Goal: Task Accomplishment & Management: Manage account settings

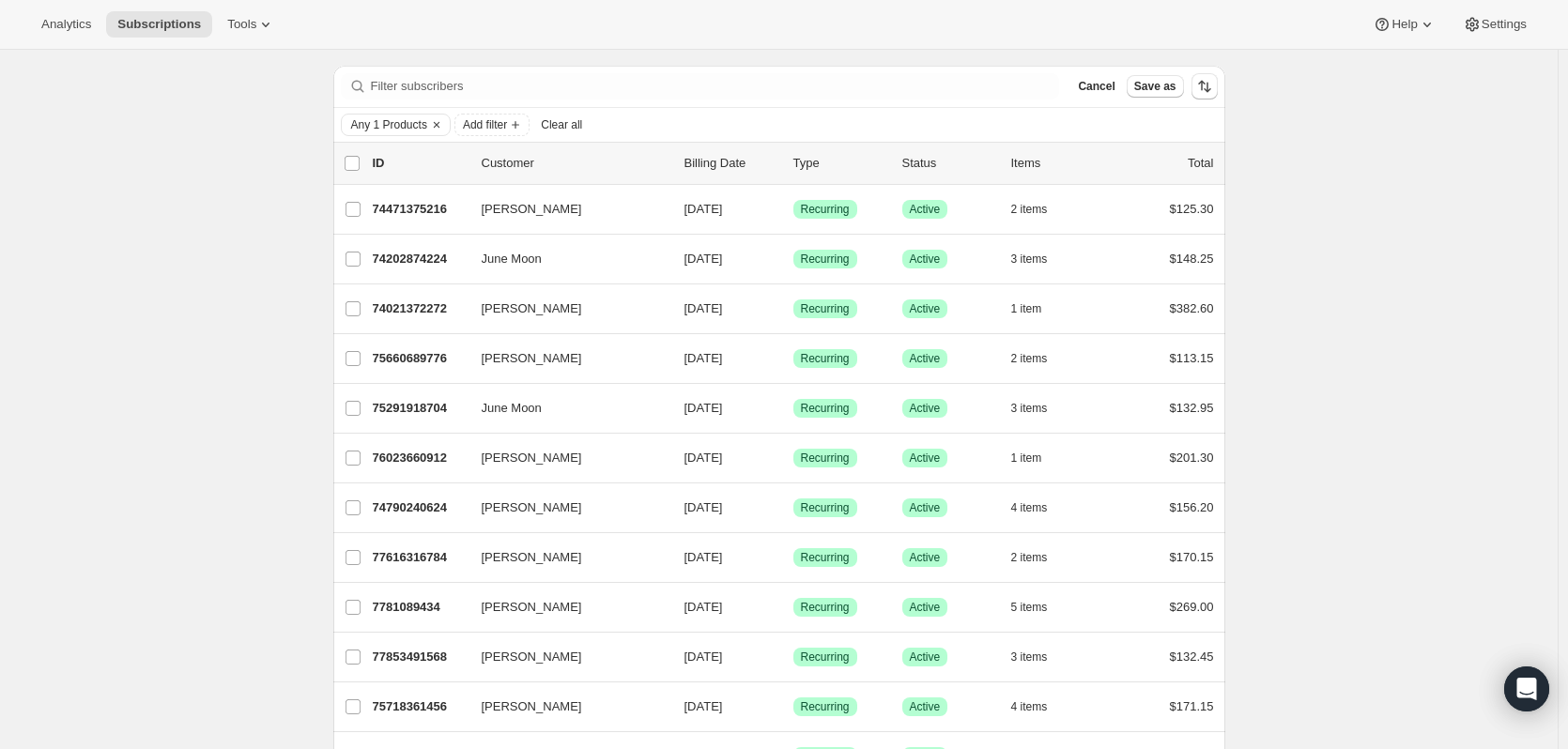
scroll to position [40, 0]
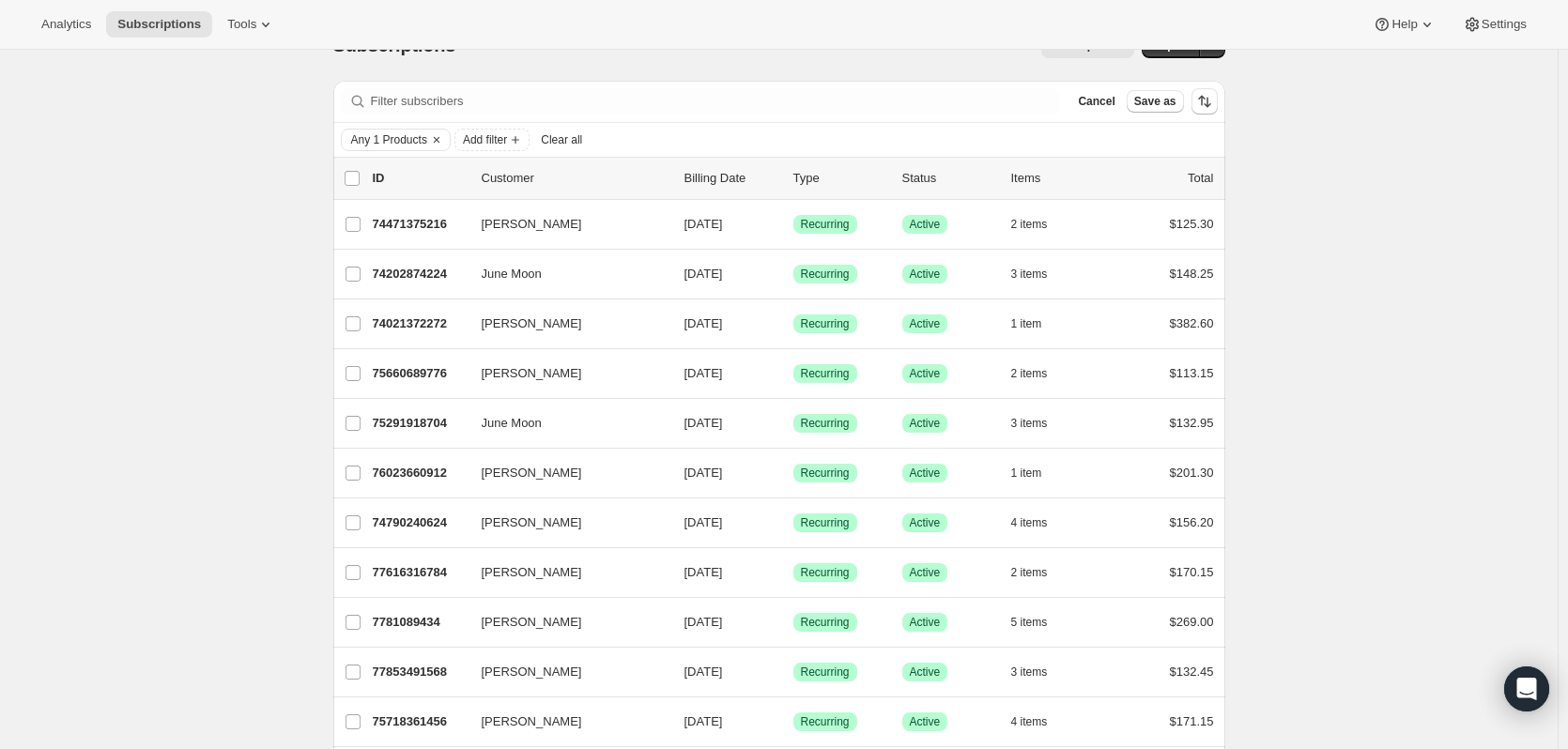
click at [1059, 468] on icon "button" at bounding box center [1052, 473] width 19 height 19
drag, startPoint x: 1405, startPoint y: 461, endPoint x: 1309, endPoint y: 449, distance: 96.7
click at [1053, 422] on icon "button" at bounding box center [1058, 424] width 19 height 19
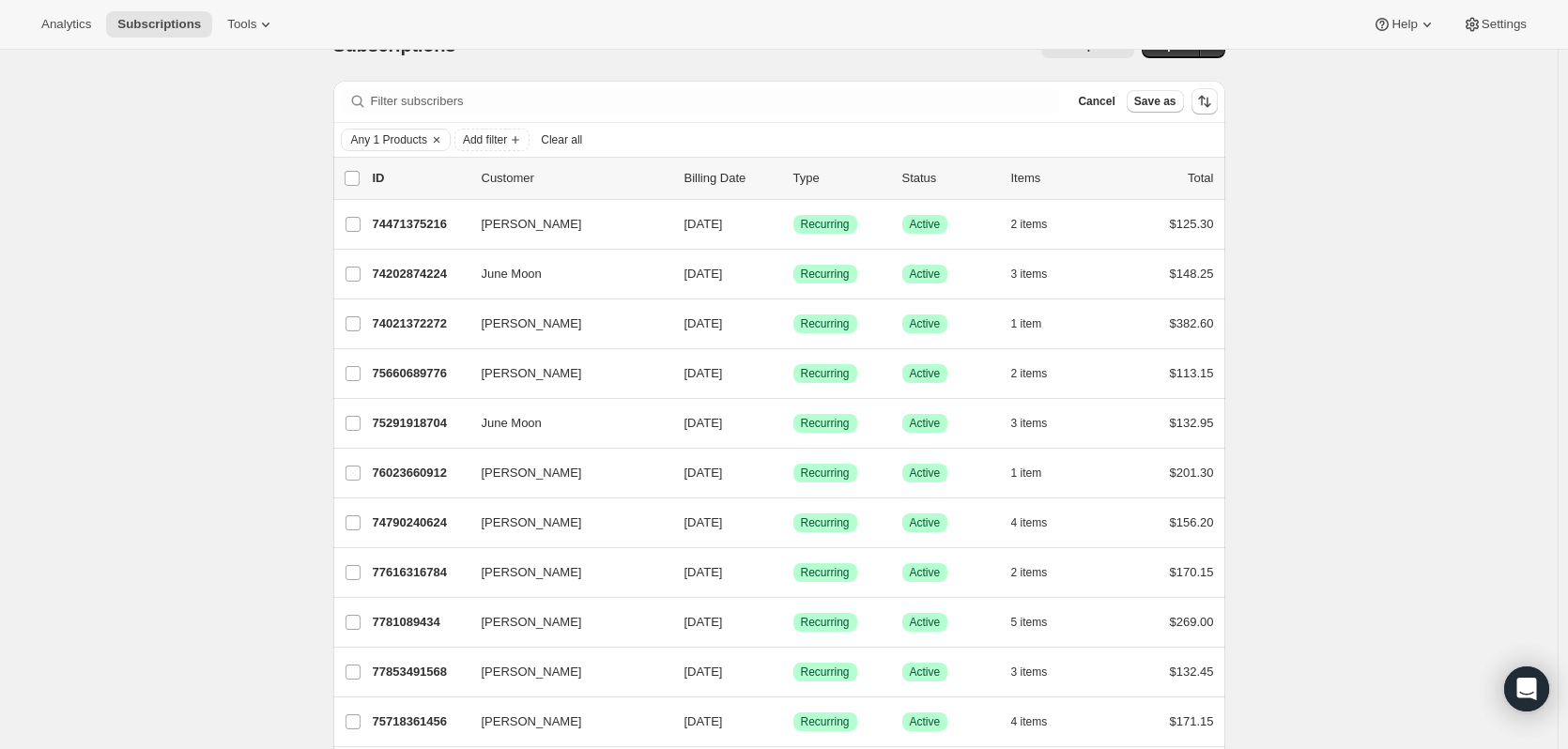
click at [1062, 366] on icon "button" at bounding box center [1058, 374] width 19 height 19
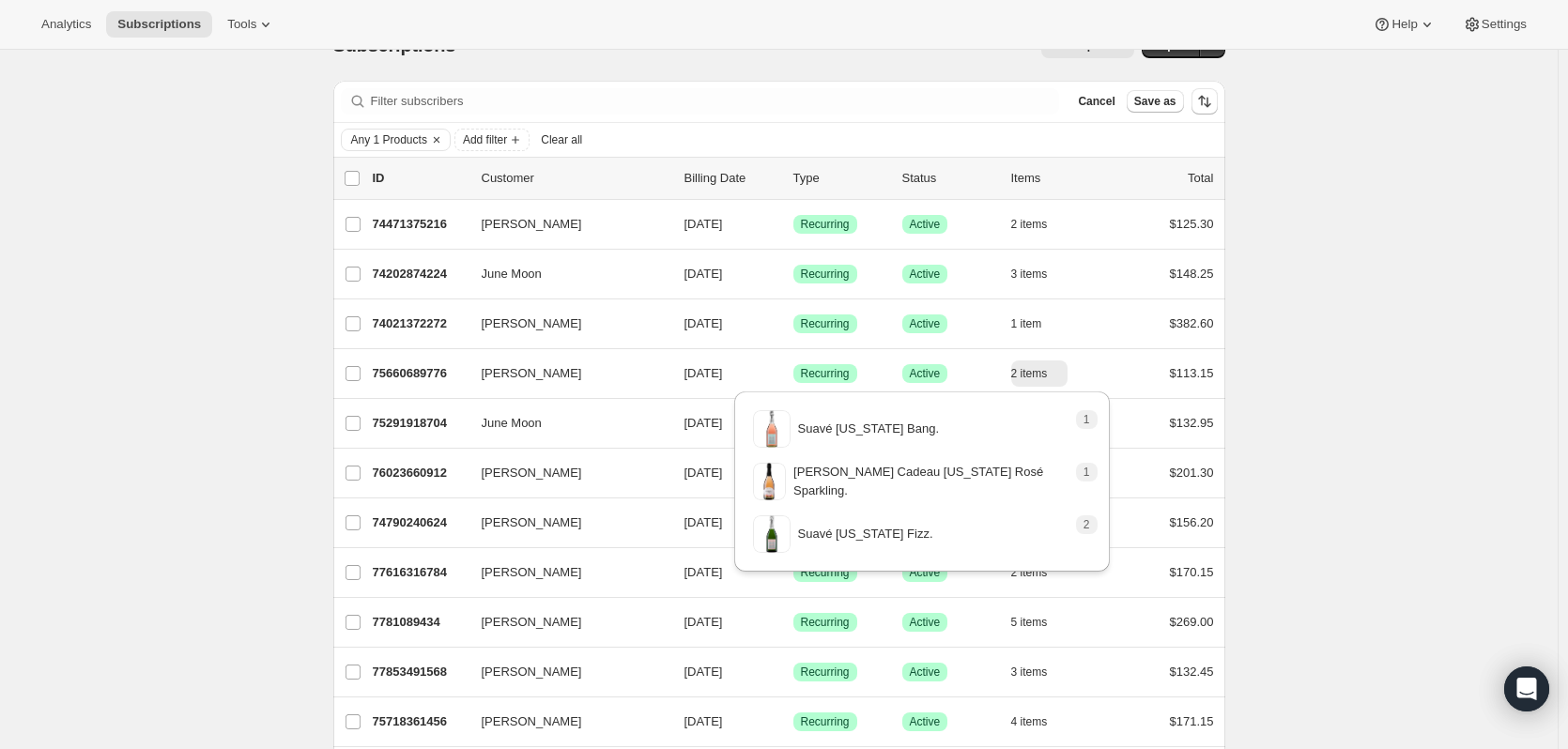
click at [1068, 322] on div "1 item" at bounding box center [1058, 325] width 94 height 27
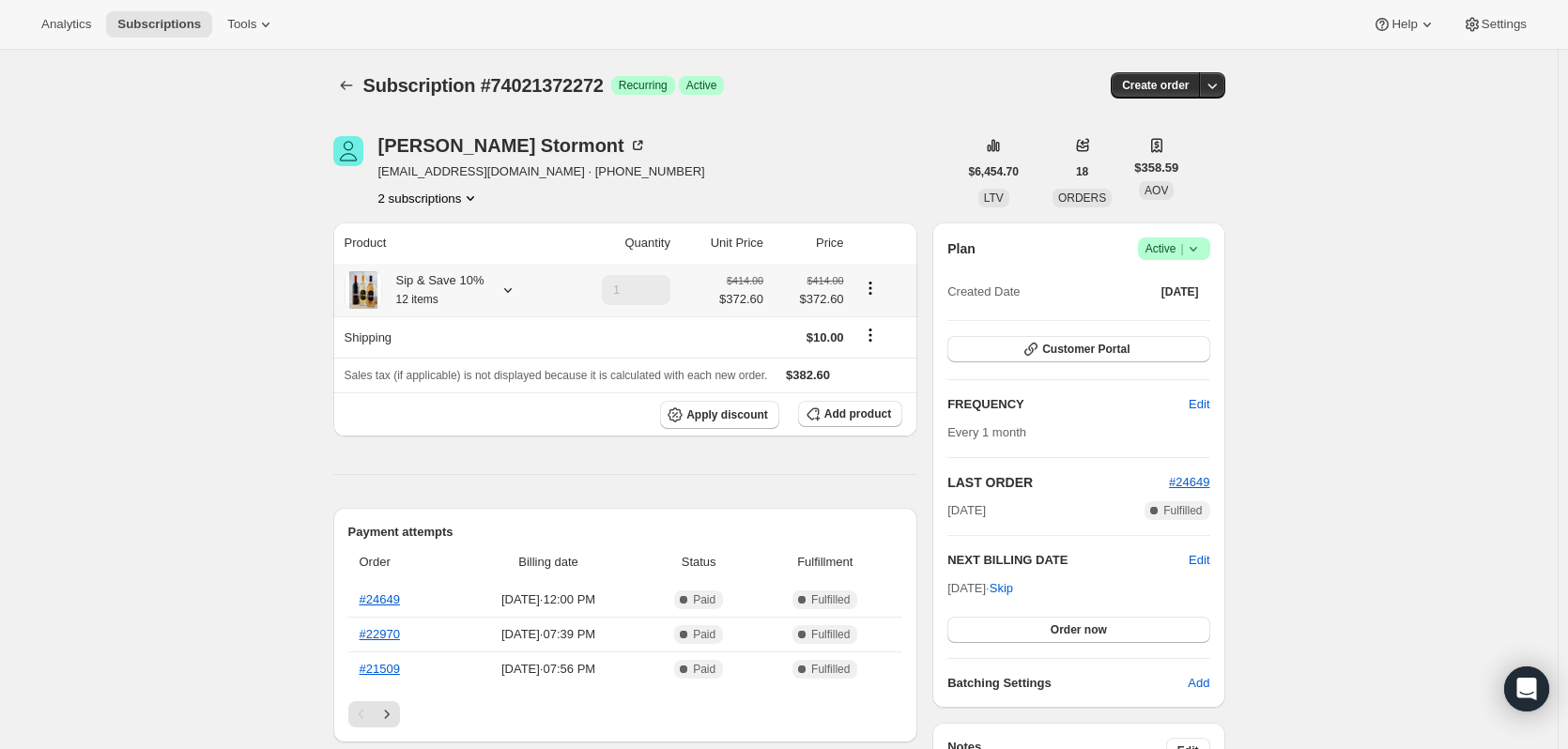
click at [502, 283] on icon at bounding box center [508, 290] width 19 height 19
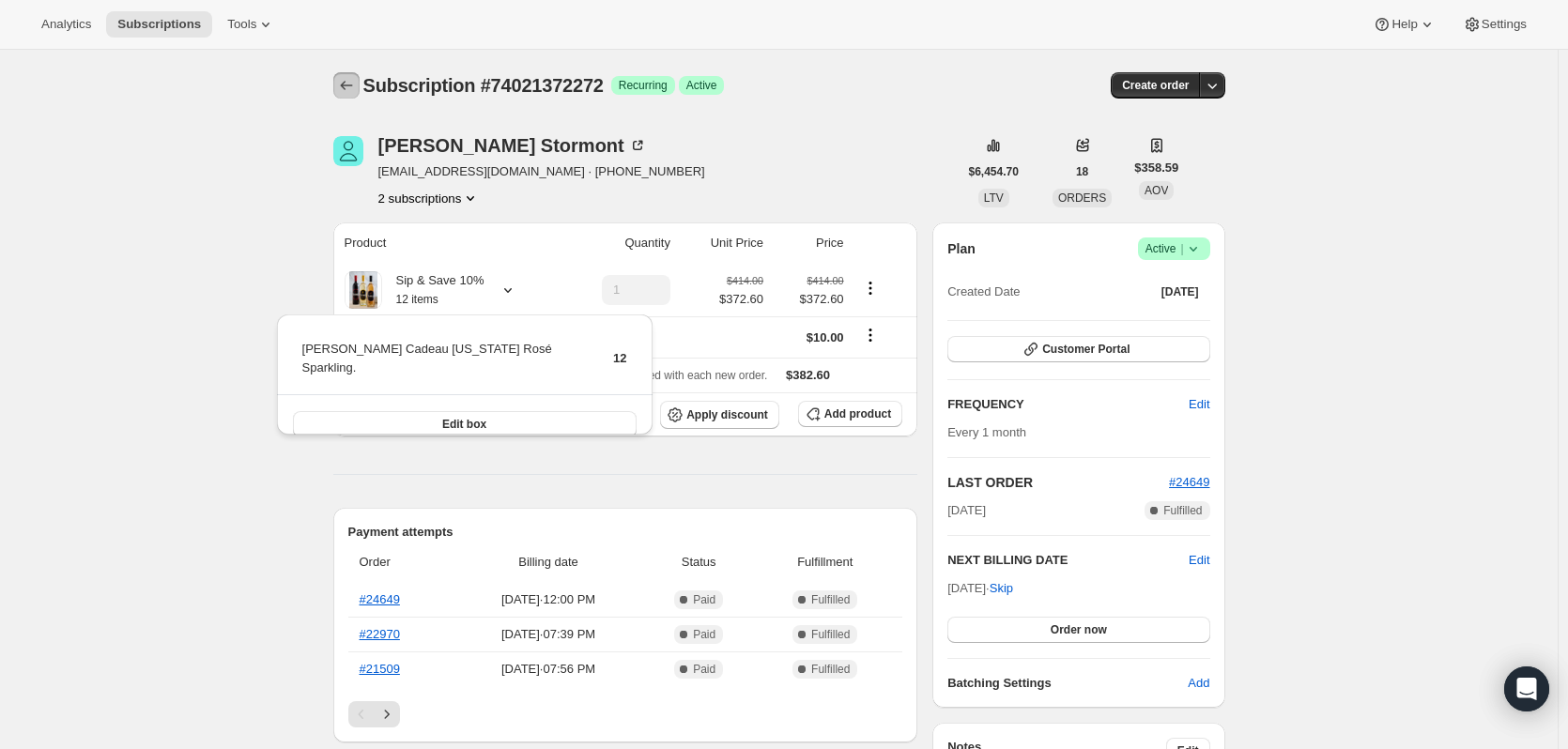
drag, startPoint x: 215, startPoint y: 252, endPoint x: 349, endPoint y: 83, distance: 215.7
click at [349, 83] on icon "Subscriptions" at bounding box center [346, 86] width 19 height 19
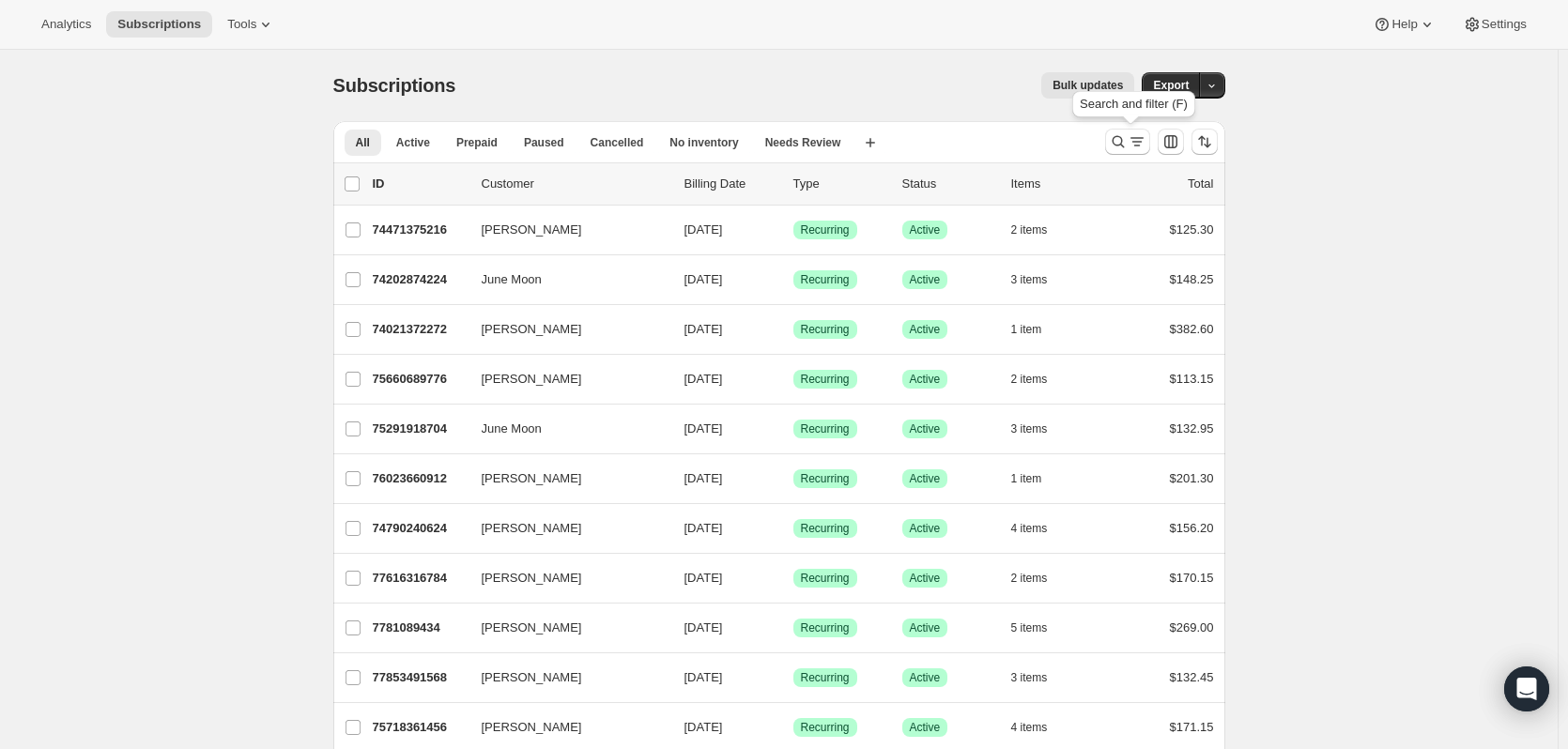
click at [1137, 144] on icon "Search and filter results" at bounding box center [1137, 142] width 19 height 19
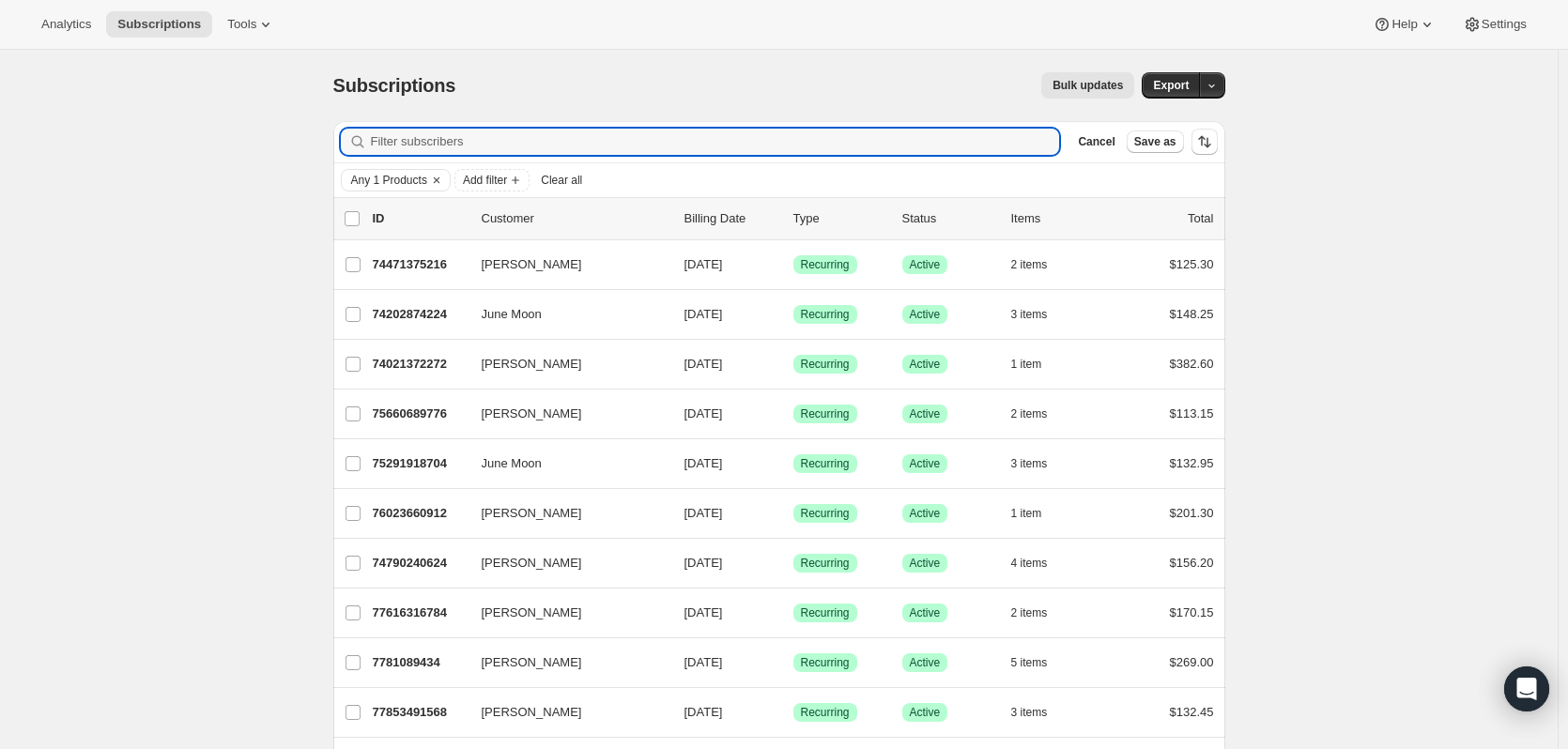
click at [437, 176] on icon "Clear" at bounding box center [437, 181] width 15 height 15
click at [600, 148] on input "Filter subscribers" at bounding box center [715, 142] width 689 height 27
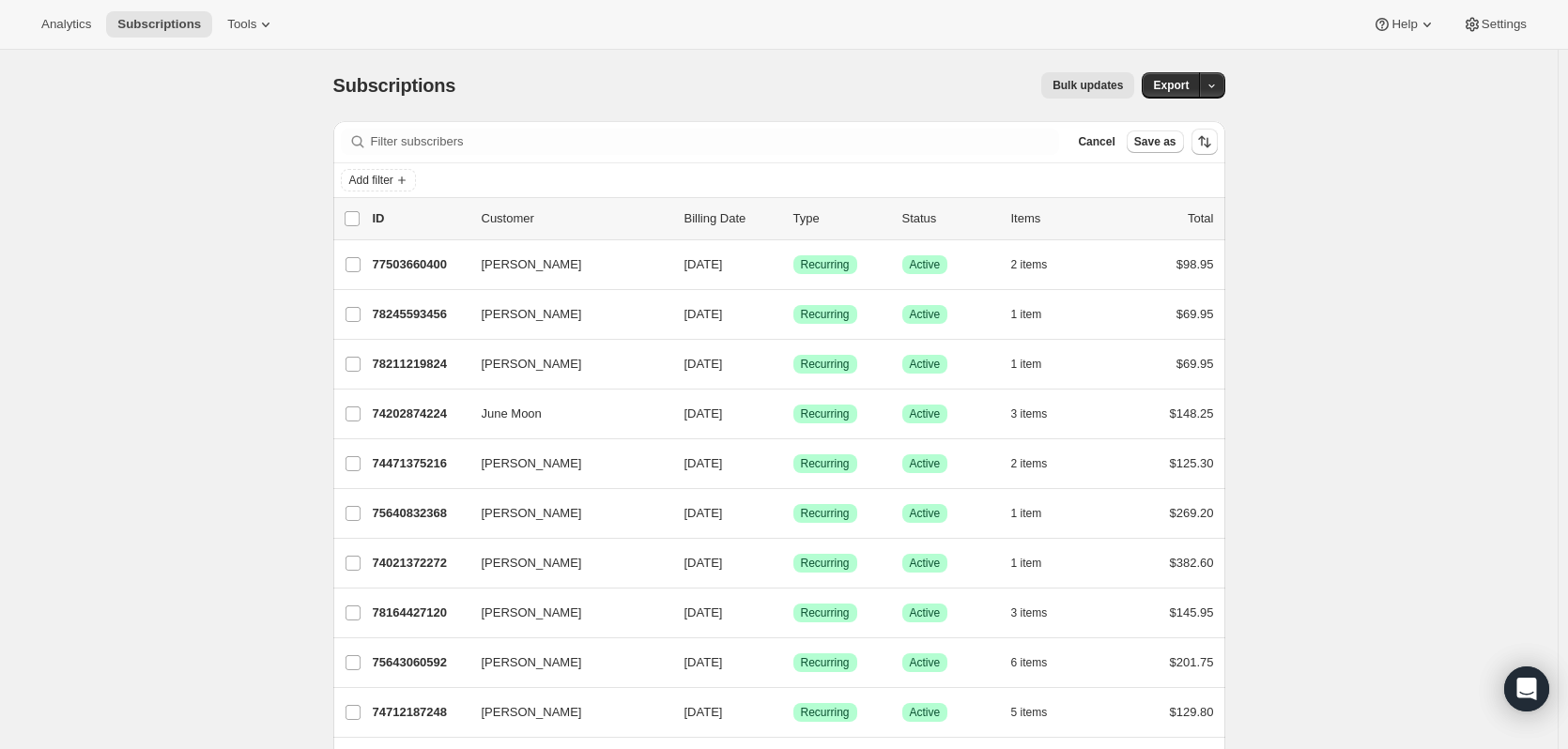
click at [1056, 316] on icon "button" at bounding box center [1053, 316] width 10 height 6
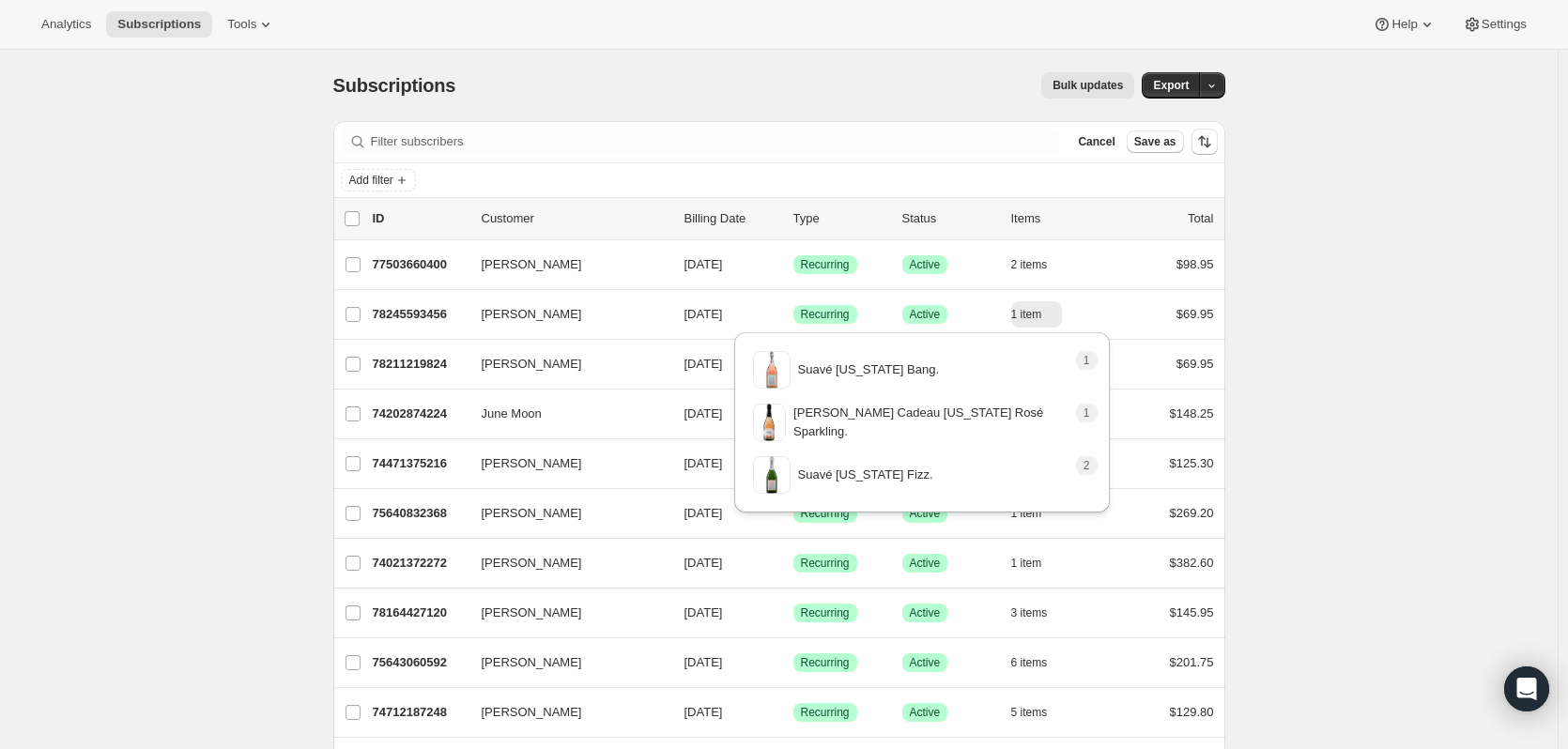
click at [1060, 258] on icon "button" at bounding box center [1058, 265] width 19 height 19
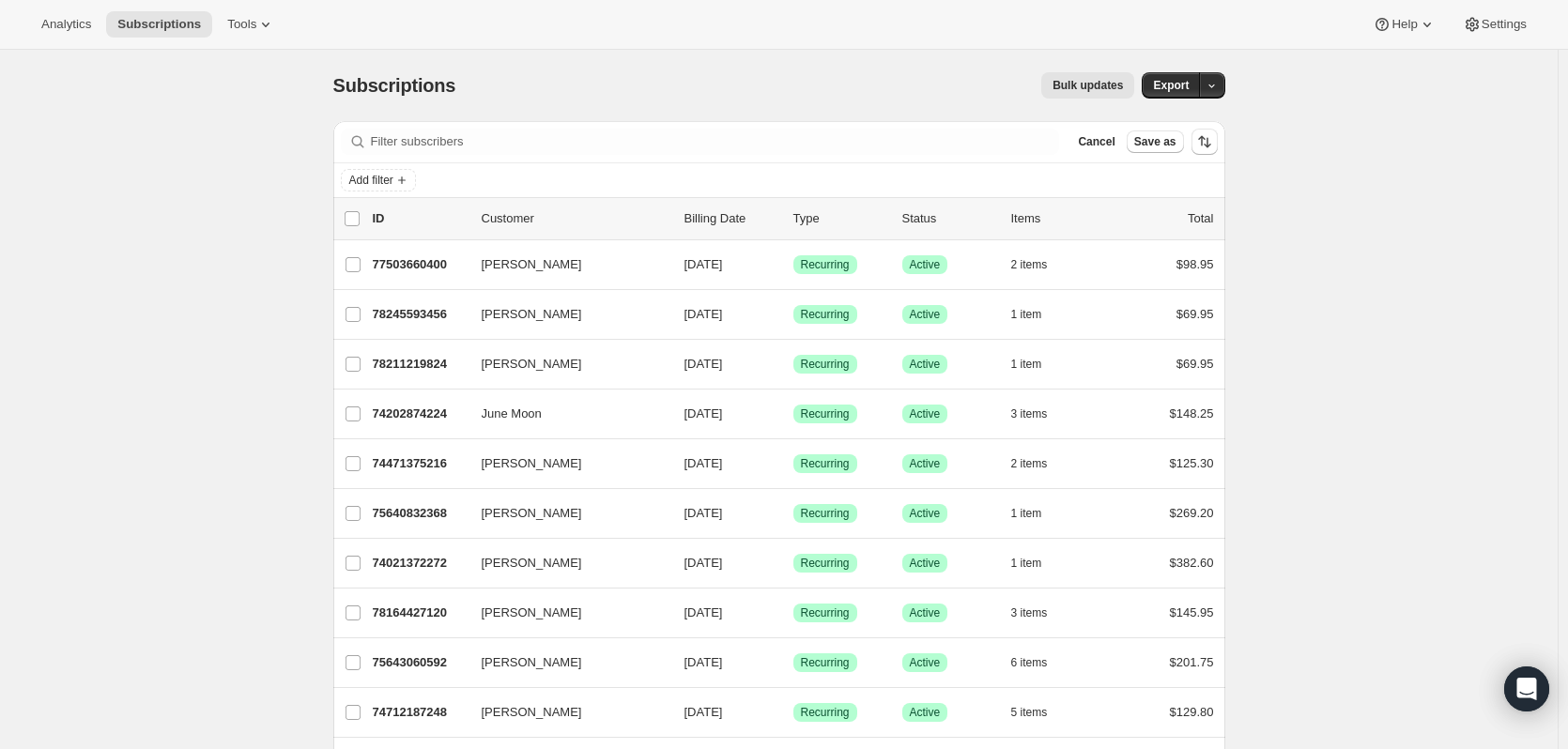
click at [407, 176] on icon "Add filter" at bounding box center [402, 181] width 15 height 15
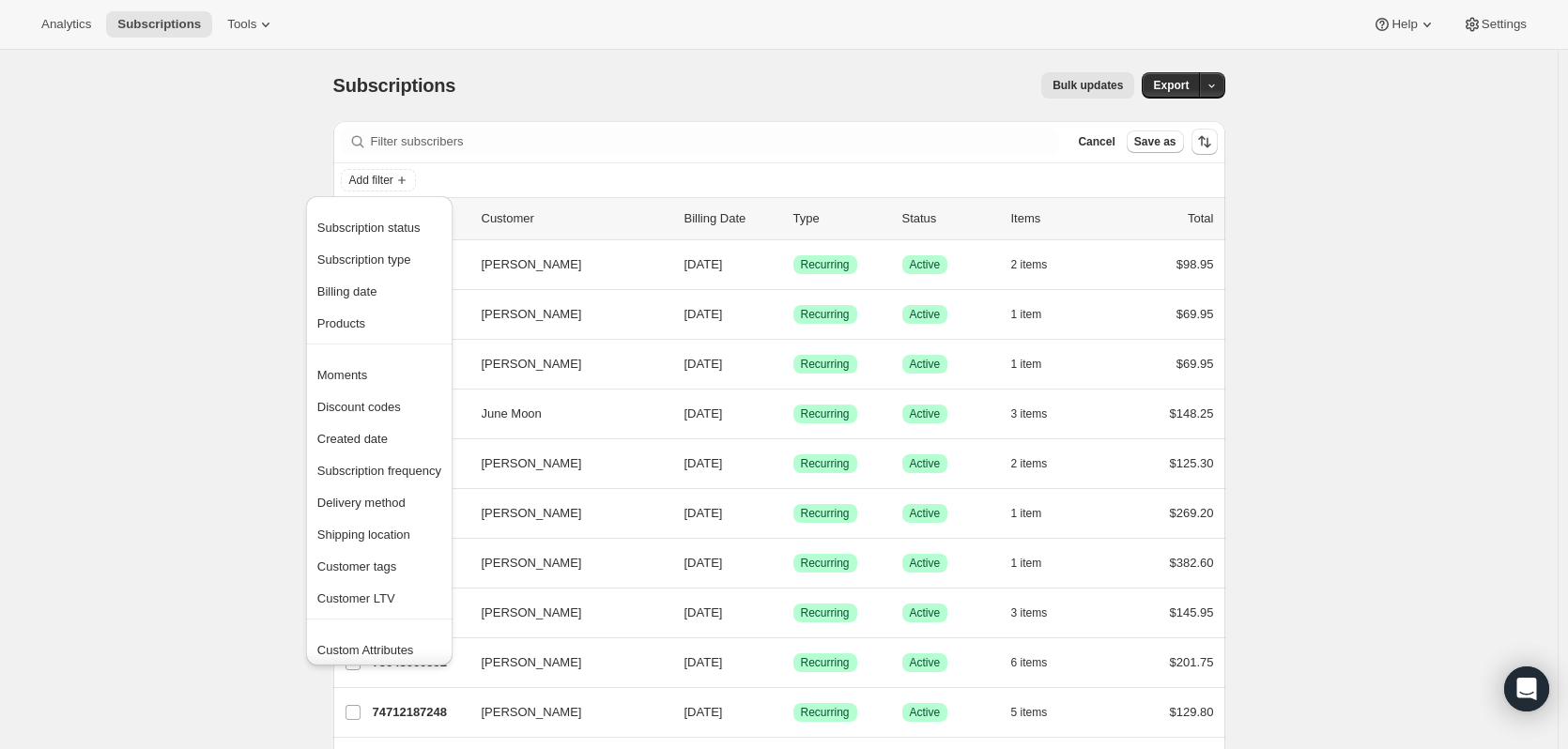
click at [347, 324] on span "Products" at bounding box center [341, 324] width 48 height 14
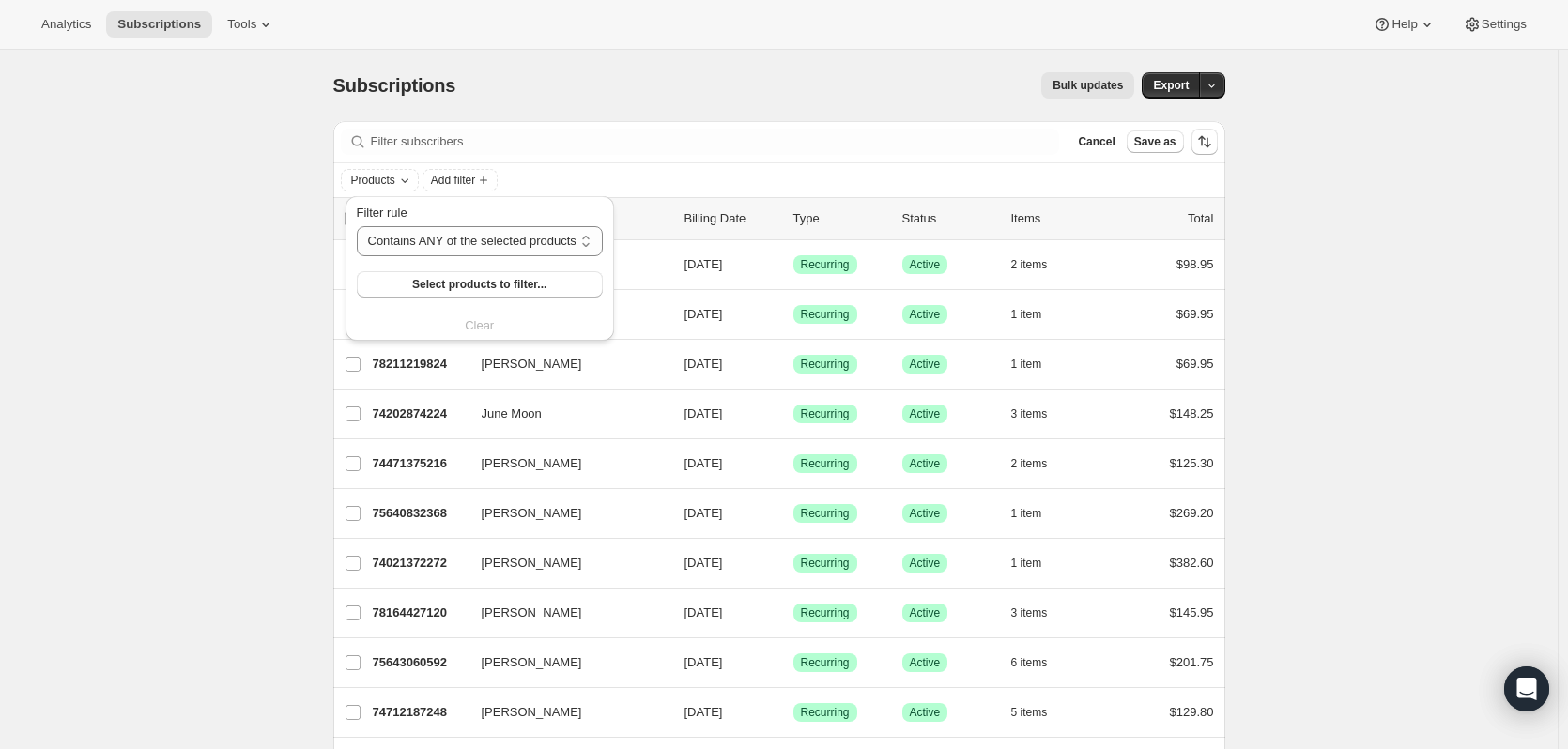
click at [464, 279] on span "Select products to filter..." at bounding box center [479, 285] width 134 height 15
